Goal: Task Accomplishment & Management: Use online tool/utility

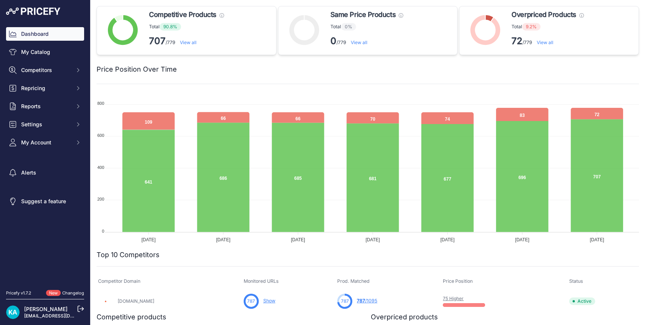
click at [546, 42] on link "View all" at bounding box center [545, 43] width 17 height 6
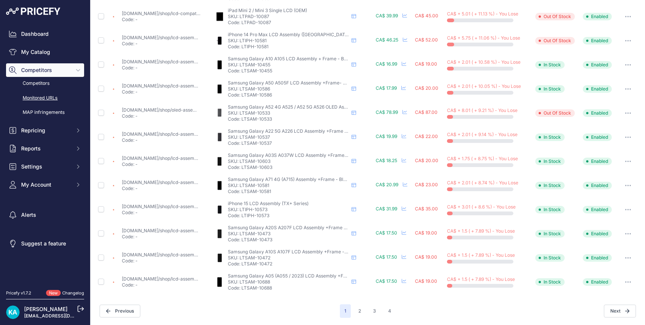
scroll to position [248, 0]
click at [361, 312] on button "2" at bounding box center [360, 312] width 12 height 14
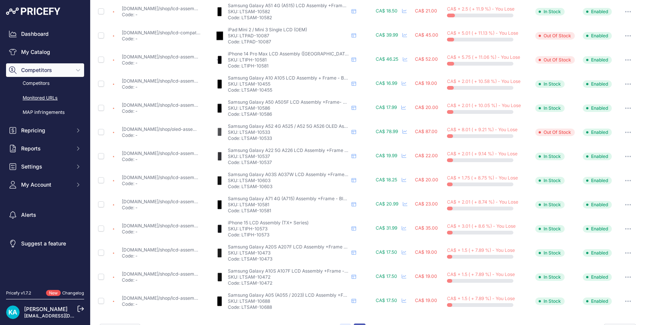
scroll to position [267, 0]
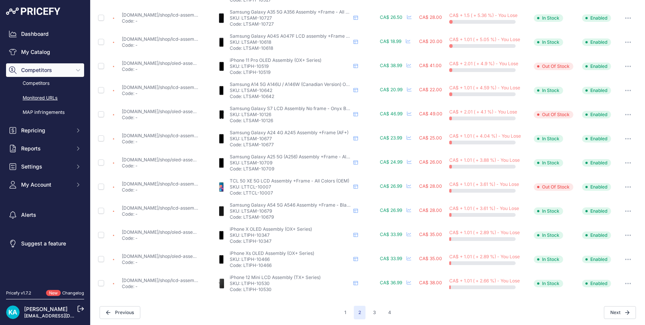
scroll to position [248, 0]
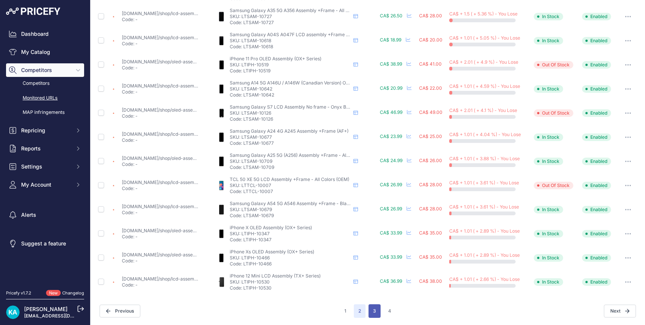
click at [376, 309] on button "3" at bounding box center [375, 311] width 12 height 14
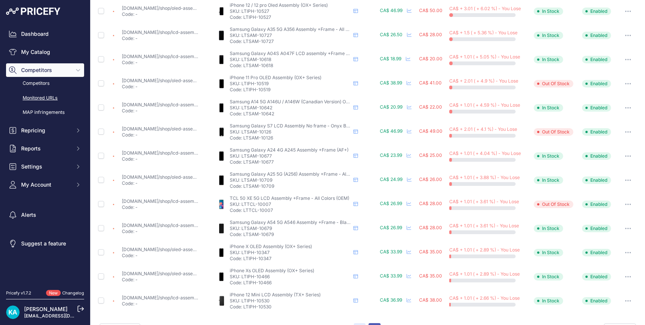
scroll to position [267, 0]
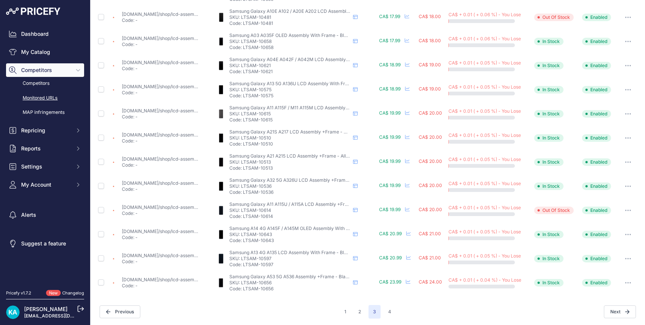
scroll to position [248, 0]
click at [390, 312] on button "4" at bounding box center [390, 311] width 12 height 14
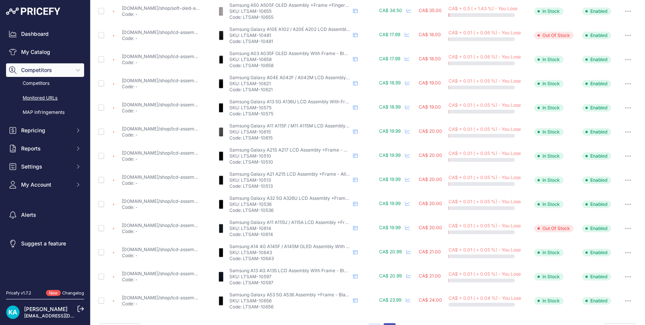
scroll to position [267, 0]
